Goal: Use online tool/utility

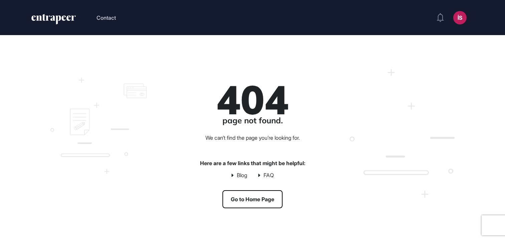
scroll to position [0, 0]
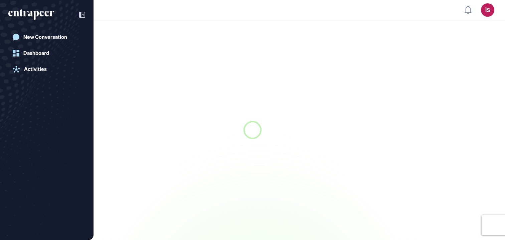
scroll to position [0, 0]
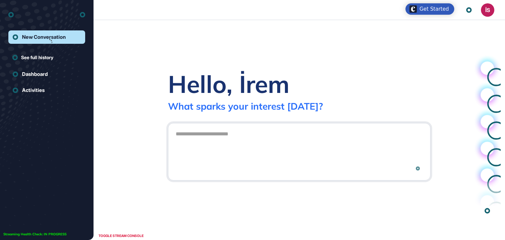
scroll to position [0, 0]
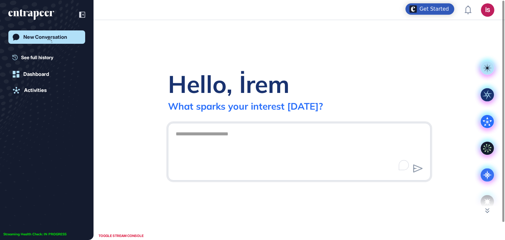
click at [232, 142] on textarea "To enrich screen reader interactions, please activate Accessibility in Grammarl…" at bounding box center [299, 150] width 255 height 47
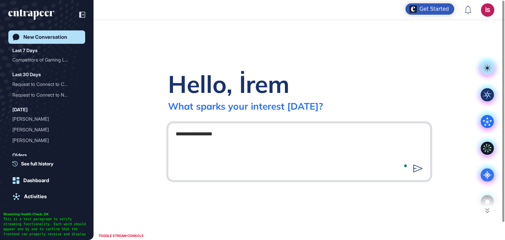
type textarea "**********"
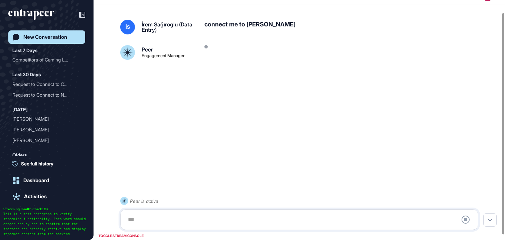
scroll to position [19, 0]
